Goal: Task Accomplishment & Management: Manage account settings

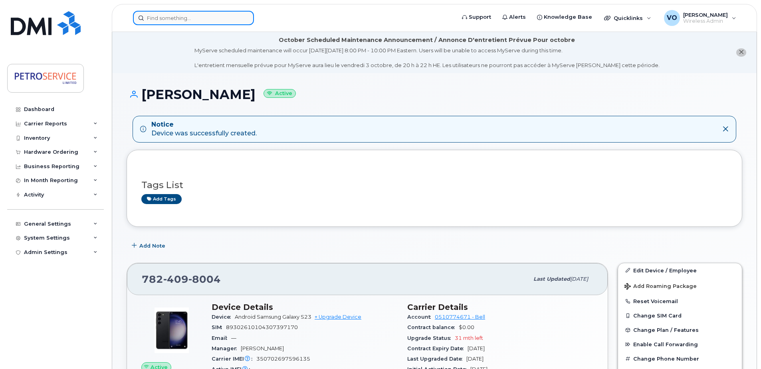
click at [168, 18] on input at bounding box center [193, 18] width 121 height 14
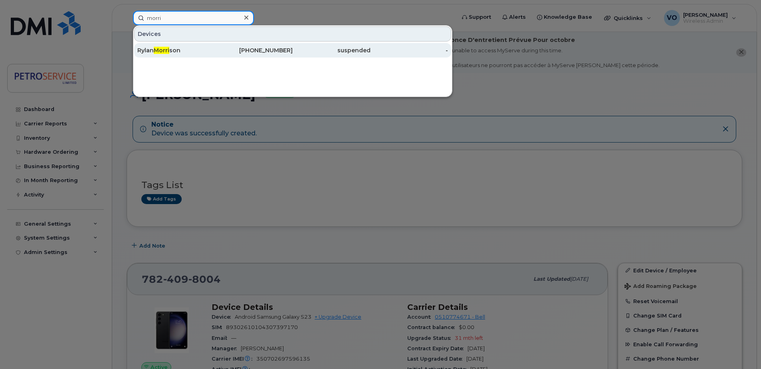
type input "morri"
click at [177, 48] on div "Rylan Morri son" at bounding box center [176, 50] width 78 height 8
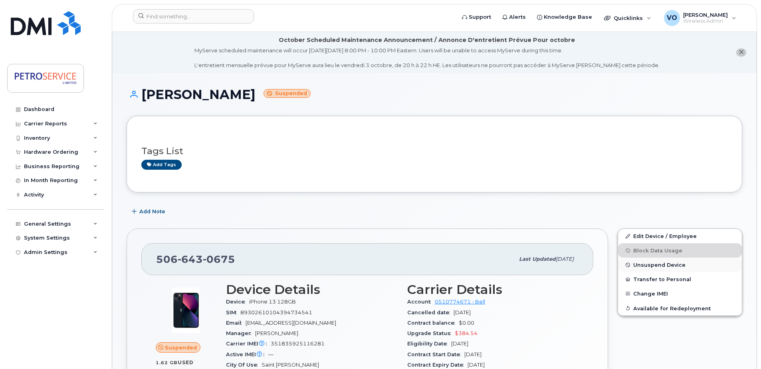
click at [677, 265] on span "Unsuspend Device" at bounding box center [659, 265] width 52 height 6
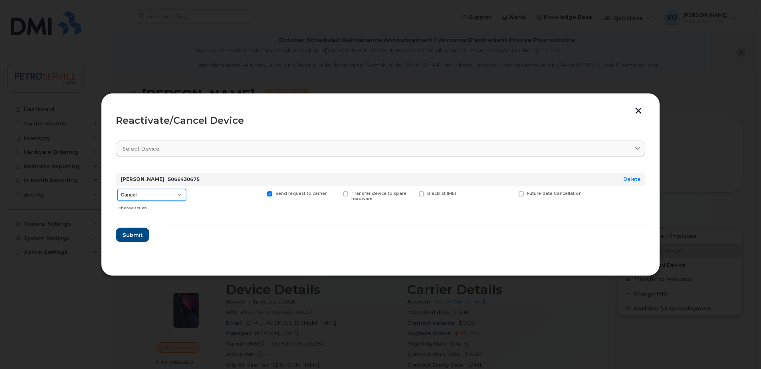
click at [179, 196] on select "Cancel Suspend - Extend Suspension Reactivate" at bounding box center [151, 195] width 69 height 12
click at [117, 189] on select "Cancel Suspend - Extend Suspension Reactivate" at bounding box center [151, 195] width 69 height 12
click at [180, 197] on select "Cancel Suspend - Extend Suspension Reactivate" at bounding box center [151, 195] width 69 height 12
select select "[object Object]"
click at [117, 189] on select "Cancel Suspend - Extend Suspension Reactivate" at bounding box center [151, 195] width 69 height 12
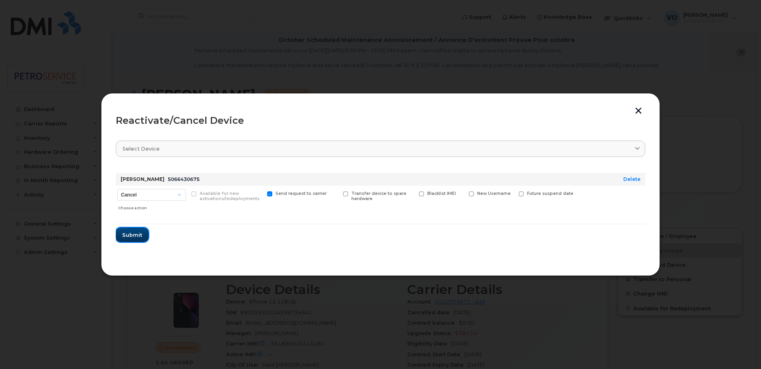
click at [133, 236] on span "Submit" at bounding box center [132, 235] width 20 height 8
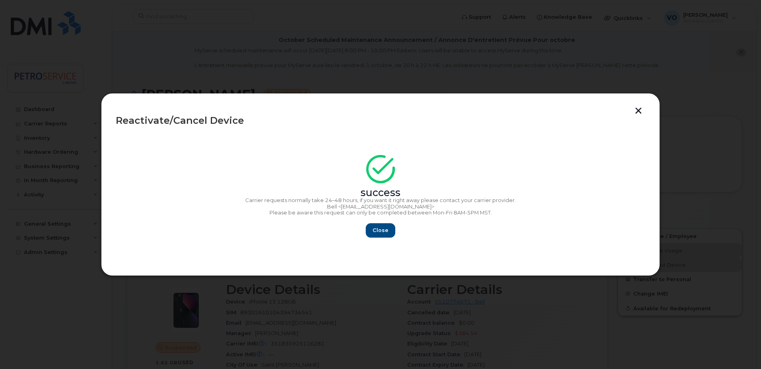
click at [387, 240] on section "success Carrier requests normally take 24–48 hours, if you want it right away p…" at bounding box center [380, 197] width 529 height 128
click at [382, 232] on span "Close" at bounding box center [380, 230] width 16 height 8
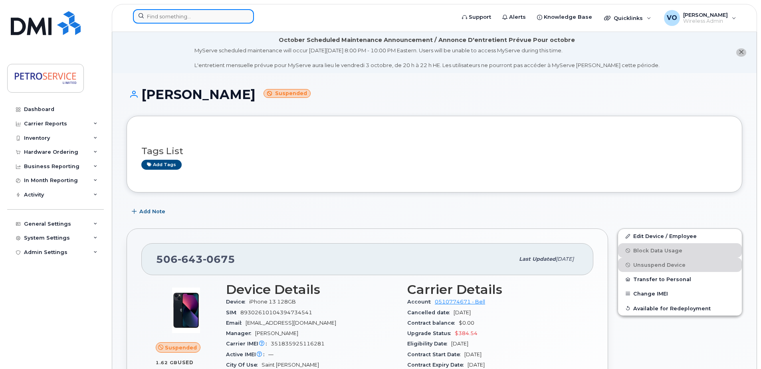
drag, startPoint x: 166, startPoint y: 12, endPoint x: 169, endPoint y: 19, distance: 7.7
click at [166, 16] on input at bounding box center [193, 16] width 121 height 14
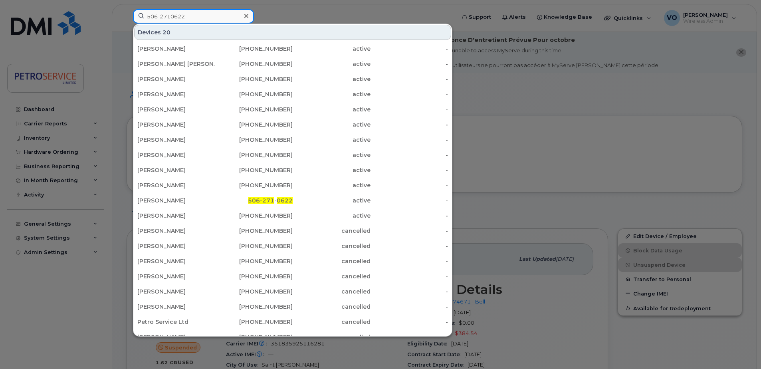
type input "506-2710622"
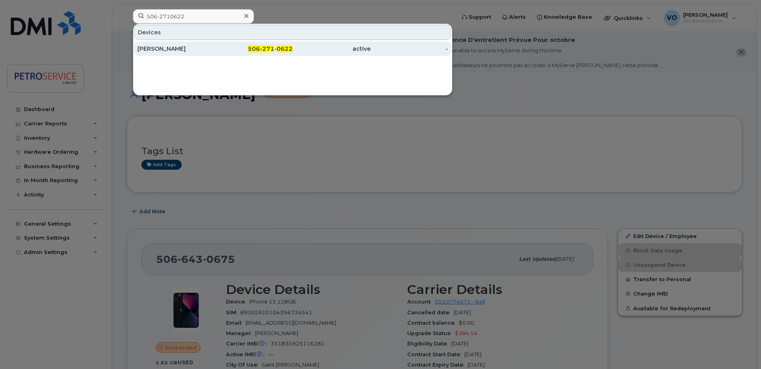
click at [310, 51] on div "active" at bounding box center [332, 49] width 78 height 8
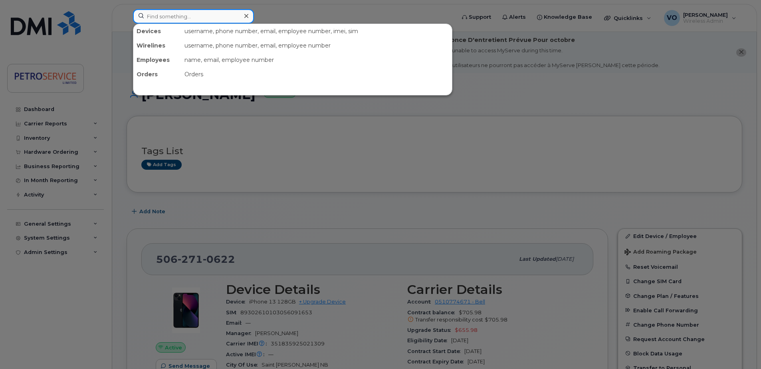
click at [183, 20] on input at bounding box center [193, 16] width 121 height 14
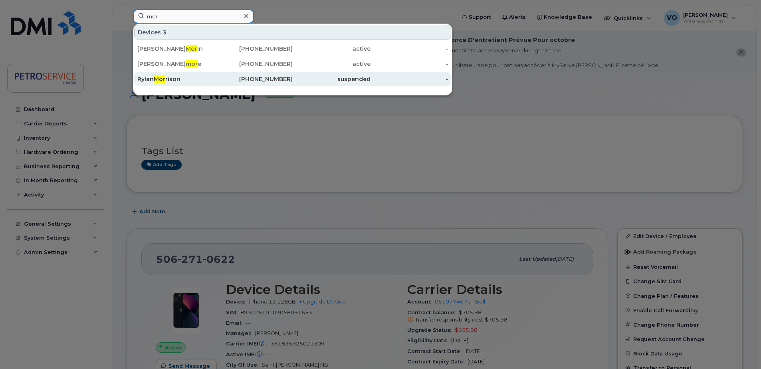
type input "mor"
click at [188, 74] on div "Rylan Mor rison" at bounding box center [176, 79] width 78 height 14
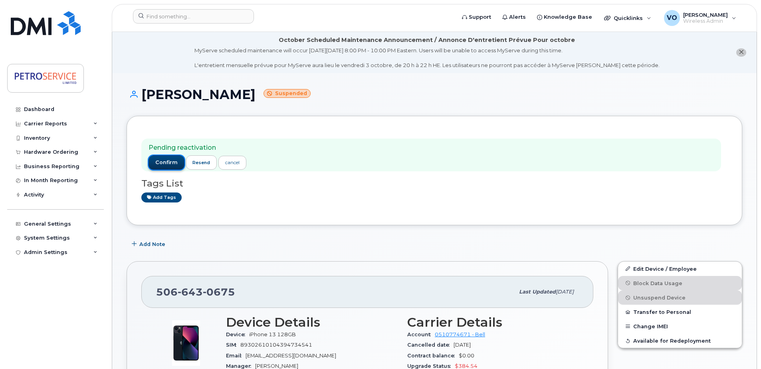
click at [167, 161] on span "confirm" at bounding box center [166, 162] width 22 height 7
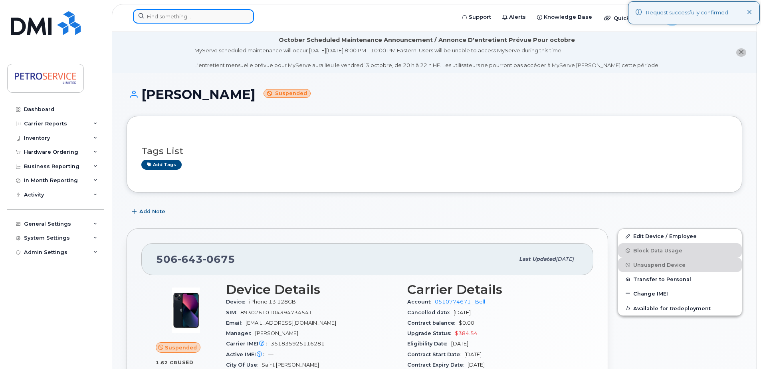
click at [170, 18] on input at bounding box center [193, 16] width 121 height 14
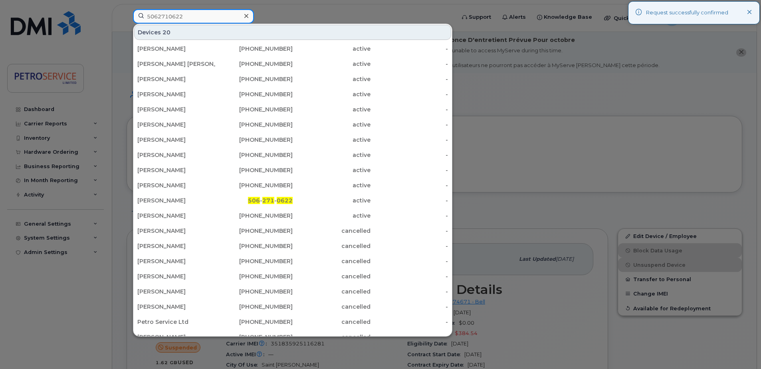
type input "5062710622"
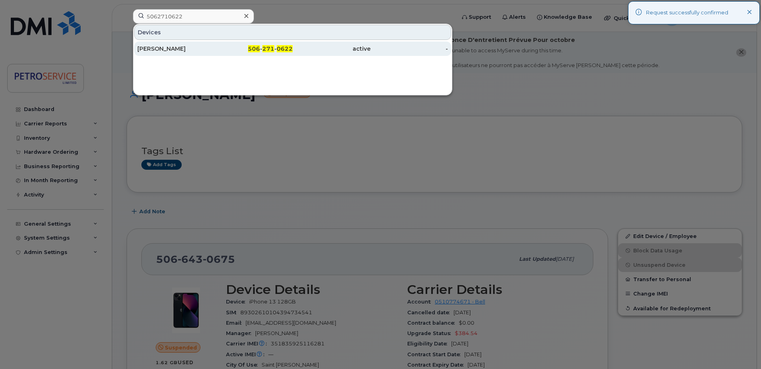
click at [172, 48] on div "[PERSON_NAME]" at bounding box center [176, 49] width 78 height 8
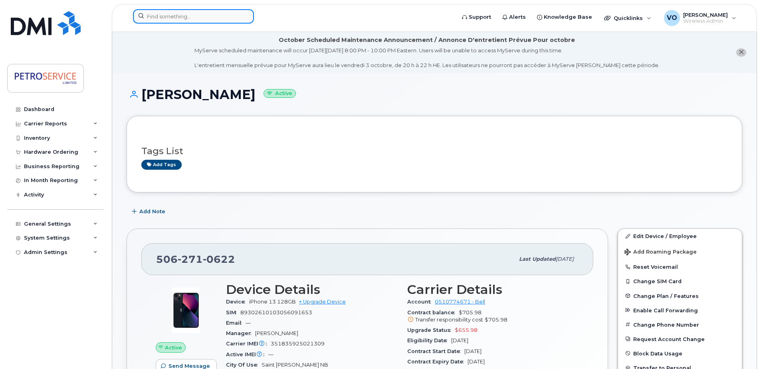
click at [175, 16] on input at bounding box center [193, 16] width 121 height 14
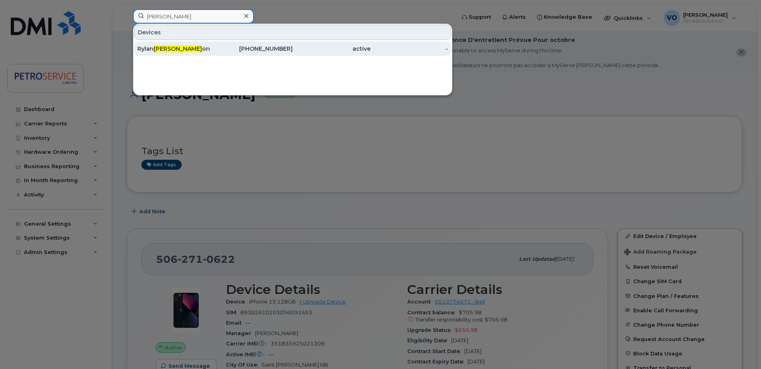
type input "[PERSON_NAME]"
click at [190, 42] on link "[PERSON_NAME] on [PHONE_NUMBER] active -" at bounding box center [292, 49] width 317 height 14
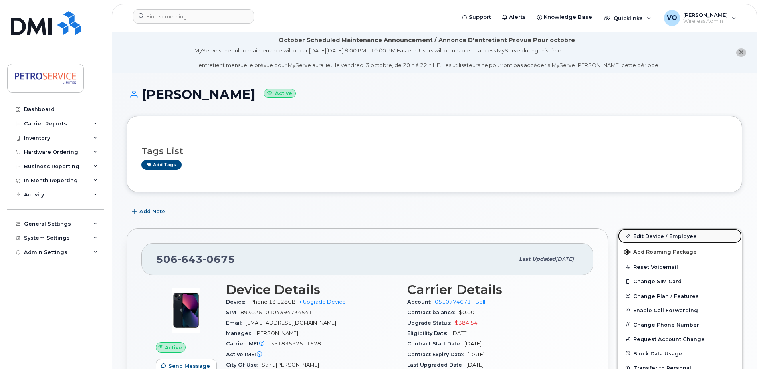
click at [649, 237] on link "Edit Device / Employee" at bounding box center [680, 236] width 124 height 14
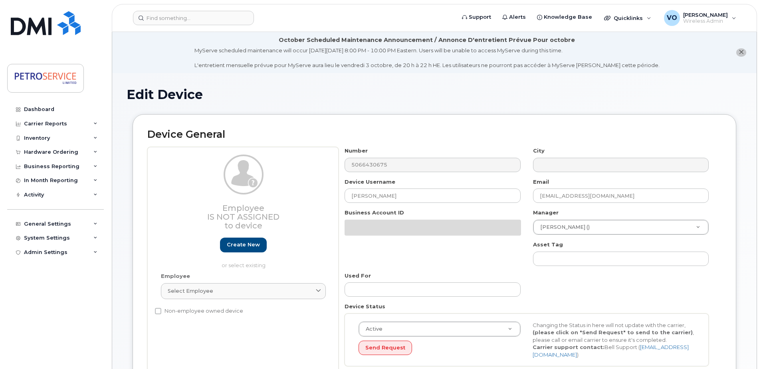
select select "4468800"
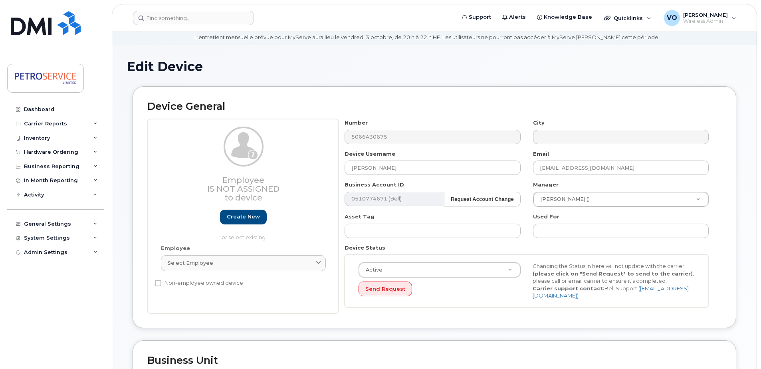
scroll to position [40, 0]
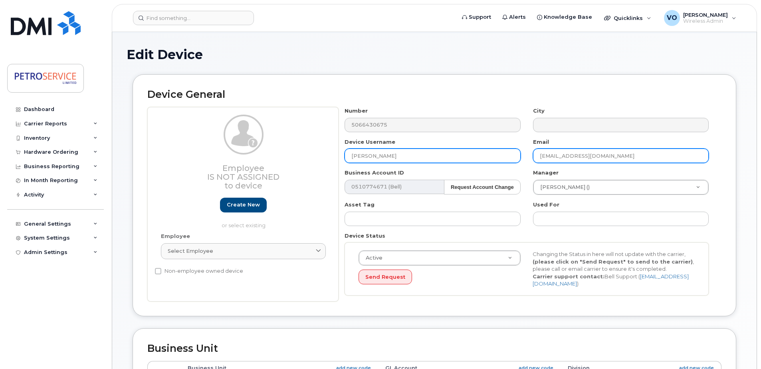
drag, startPoint x: 624, startPoint y: 153, endPoint x: 459, endPoint y: 153, distance: 164.1
click at [459, 153] on div "Number 5066430675 City Device Username Rylan Morrison Email carrb@petroservice.…" at bounding box center [527, 204] width 376 height 194
drag, startPoint x: 428, startPoint y: 153, endPoint x: 218, endPoint y: 154, distance: 209.2
click at [218, 154] on div "Employee Is not assigned to device Create new or select existing Employee Selec…" at bounding box center [434, 204] width 574 height 194
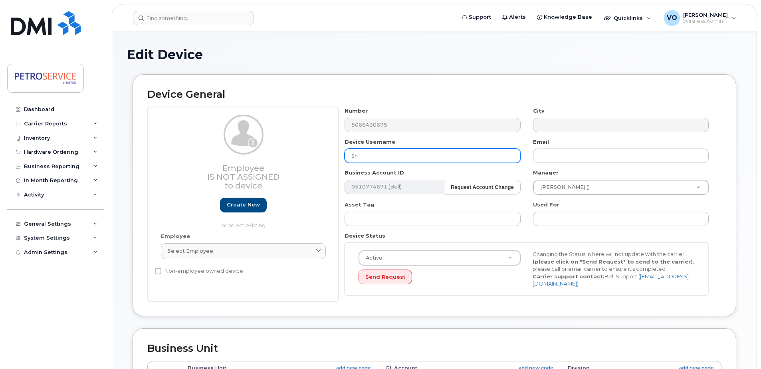
type input "S"
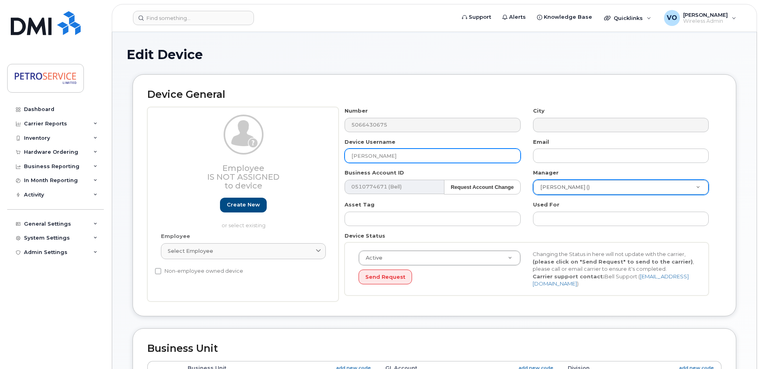
type input "Snow James"
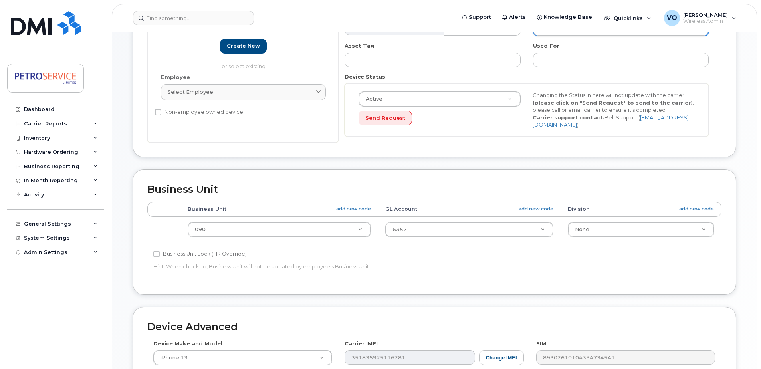
scroll to position [200, 0]
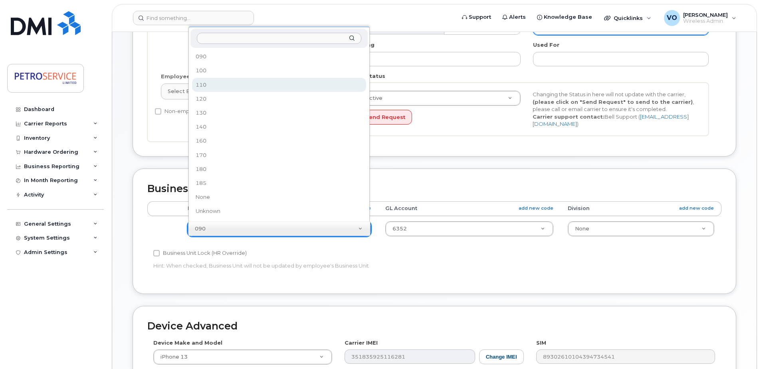
select select "4468792"
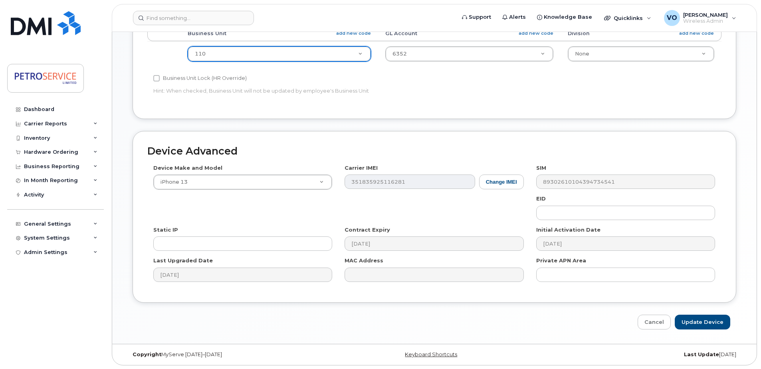
scroll to position [375, 0]
click at [701, 323] on input "Update Device" at bounding box center [702, 321] width 55 height 15
type input "Saving..."
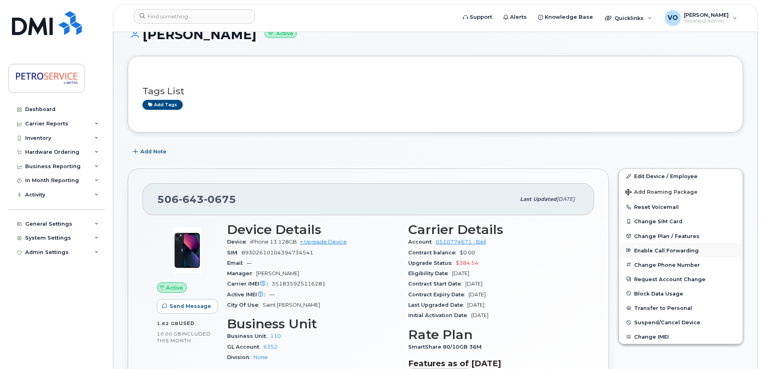
scroll to position [80, 0]
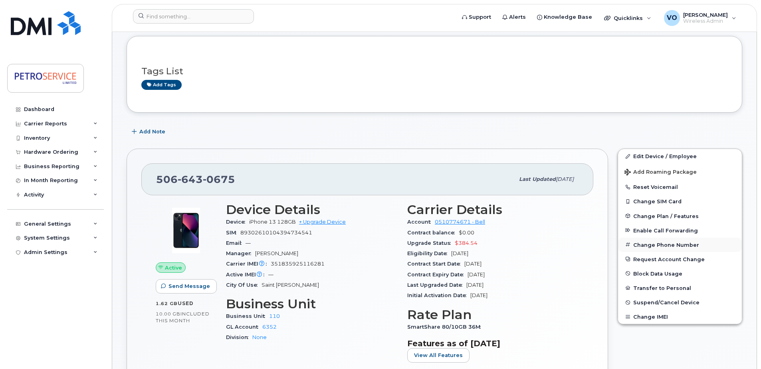
click at [647, 243] on button "Change Phone Number" at bounding box center [680, 245] width 124 height 14
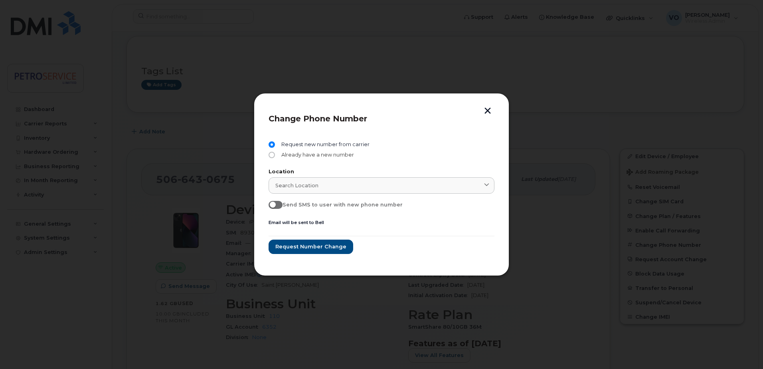
click at [289, 153] on span "Already have a new number" at bounding box center [316, 155] width 76 height 6
click at [275, 153] on input "Already have a new number" at bounding box center [272, 155] width 6 height 6
radio input "true"
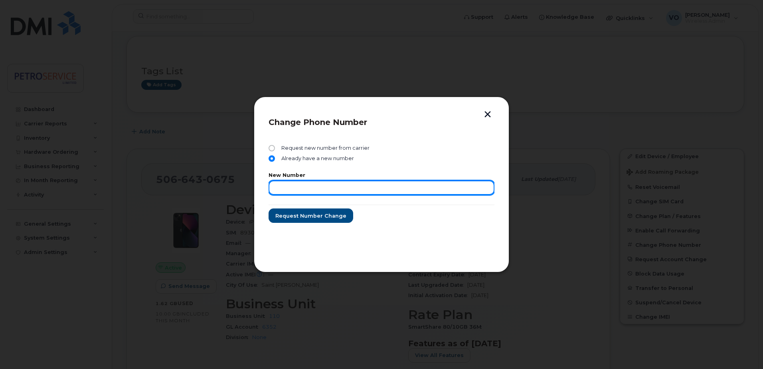
click at [290, 188] on input "text" at bounding box center [382, 187] width 226 height 14
paste input "782-409-9620"
type input "782-409-9620"
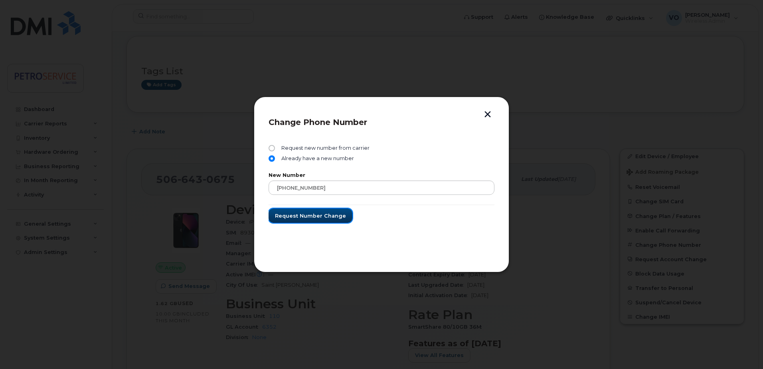
click at [296, 214] on span "Request number change" at bounding box center [310, 216] width 71 height 8
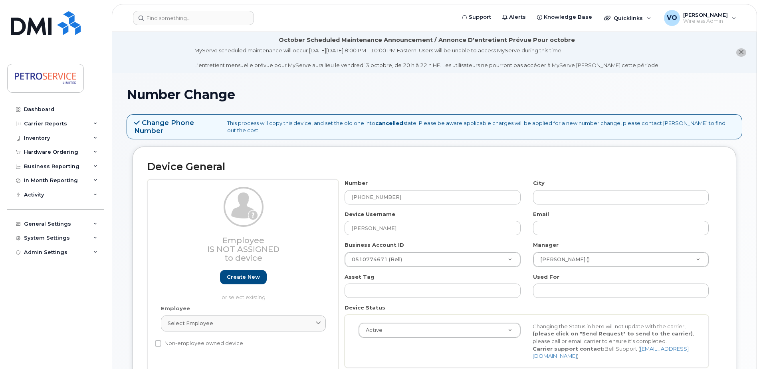
select select "4468792"
select select "4468800"
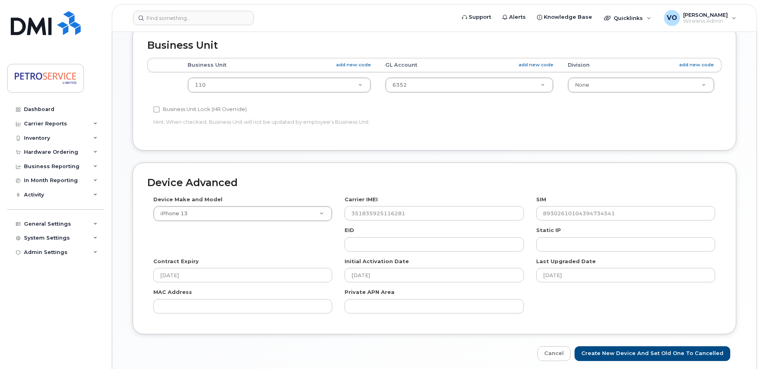
scroll to position [399, 0]
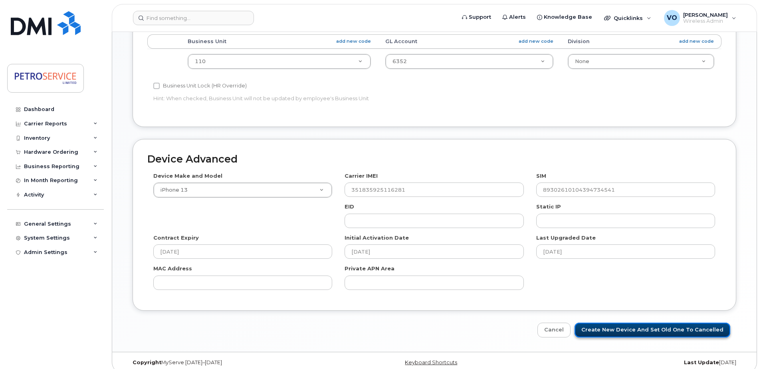
click at [669, 323] on input "Create New Device and set old one to Cancelled" at bounding box center [652, 330] width 156 height 15
type input "Saving..."
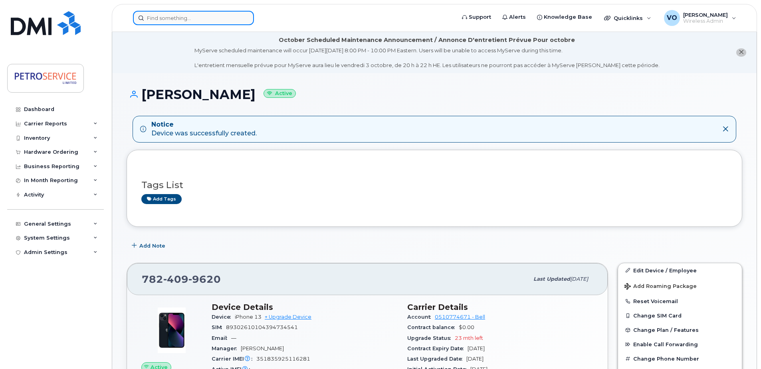
click at [167, 21] on input at bounding box center [193, 18] width 121 height 14
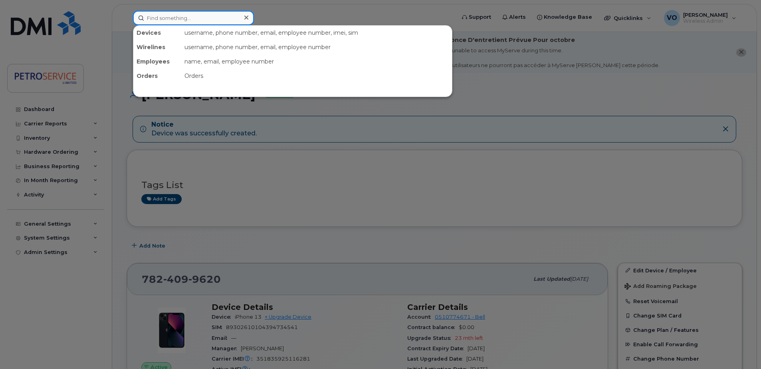
paste input "[PHONE_NUMBER]"
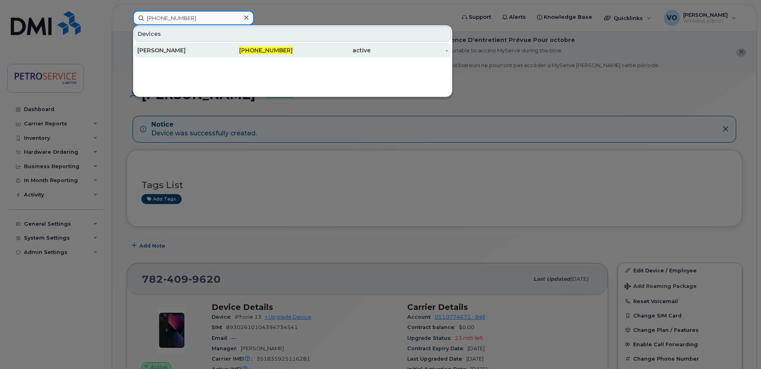
type input "[PHONE_NUMBER]"
click at [185, 50] on div "[PERSON_NAME]" at bounding box center [176, 50] width 78 height 8
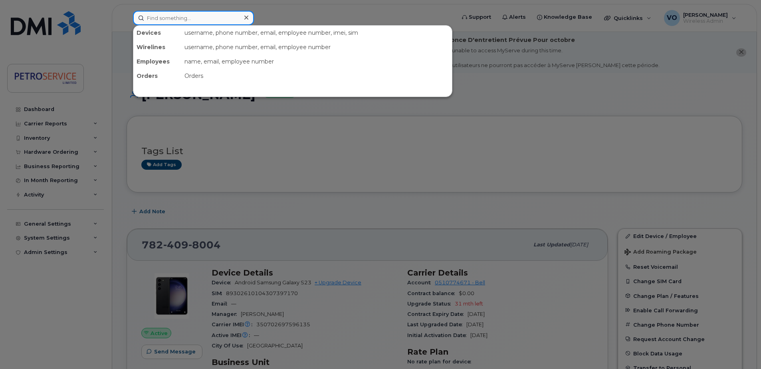
click at [156, 18] on input at bounding box center [193, 18] width 121 height 14
paste input "782-409-9620"
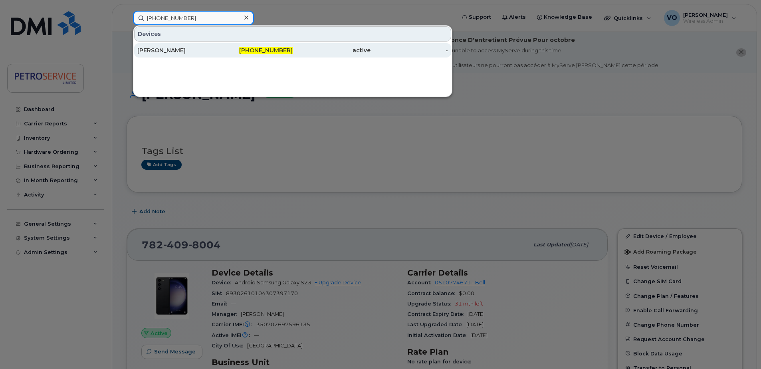
type input "782-409-9620"
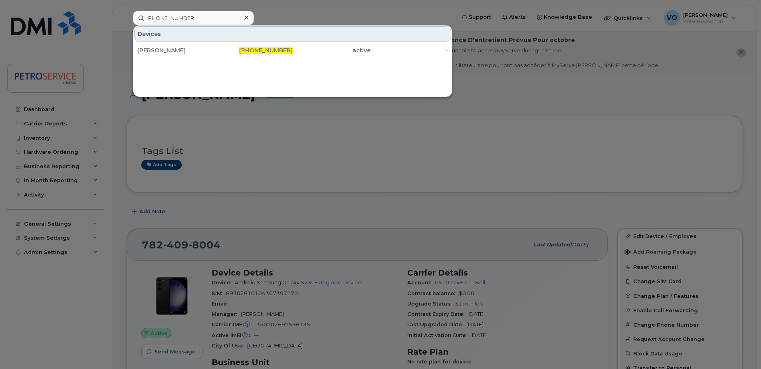
drag, startPoint x: 264, startPoint y: 49, endPoint x: 371, endPoint y: 95, distance: 116.8
click at [264, 49] on span "782-409-9620" at bounding box center [265, 50] width 53 height 7
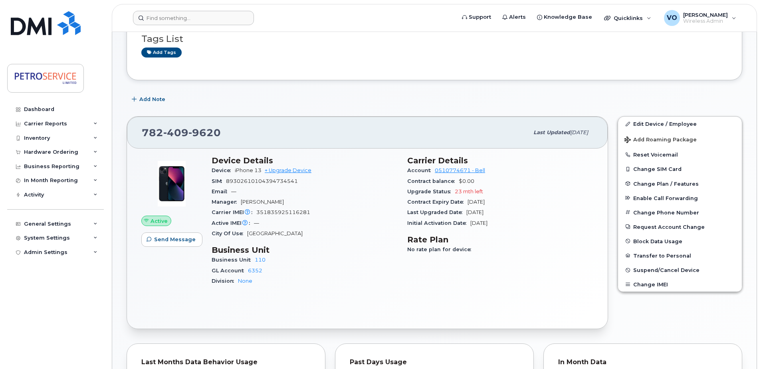
scroll to position [40, 0]
